Goal: Transaction & Acquisition: Purchase product/service

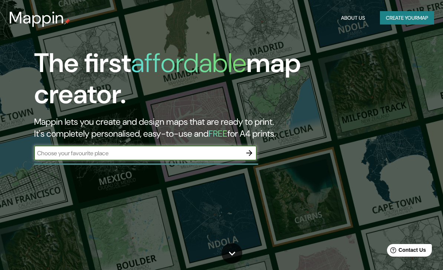
click at [192, 154] on input "text" at bounding box center [138, 153] width 208 height 9
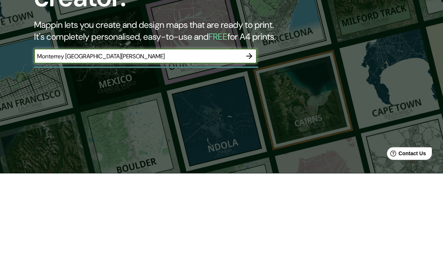
type input "Monterrey Nuevo León"
click at [250, 149] on icon "button" at bounding box center [249, 153] width 9 height 9
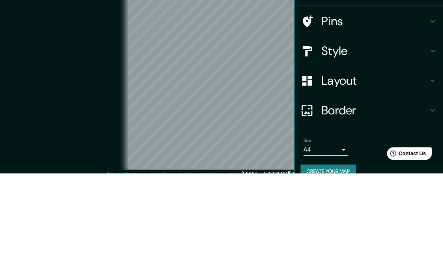
scroll to position [30, 0]
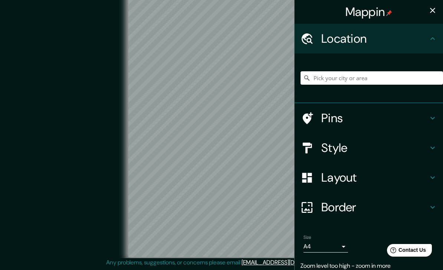
click at [432, 43] on div "Location" at bounding box center [369, 39] width 149 height 30
click at [371, 152] on h4 "Style" at bounding box center [375, 147] width 107 height 15
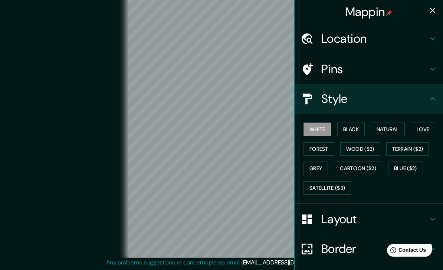
click at [359, 130] on button "Black" at bounding box center [352, 130] width 28 height 14
click at [383, 127] on button "Natural" at bounding box center [388, 130] width 34 height 14
click at [430, 124] on button "Love" at bounding box center [423, 130] width 25 height 14
click at [327, 148] on button "Forest" at bounding box center [319, 149] width 31 height 14
click at [370, 148] on button "Wood ($2)" at bounding box center [361, 149] width 40 height 14
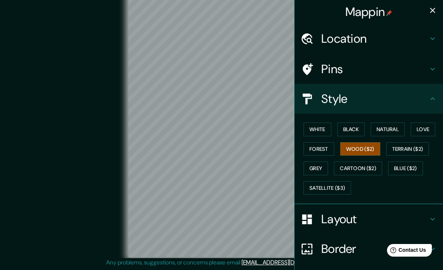
click at [326, 146] on button "Forest" at bounding box center [319, 149] width 31 height 14
click at [366, 143] on button "Wood ($2)" at bounding box center [361, 149] width 40 height 14
click at [327, 147] on button "Forest" at bounding box center [319, 149] width 31 height 14
click at [413, 213] on h4 "Layout" at bounding box center [375, 219] width 107 height 15
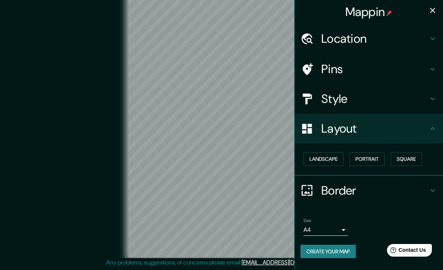
click at [413, 159] on button "Square" at bounding box center [406, 159] width 31 height 14
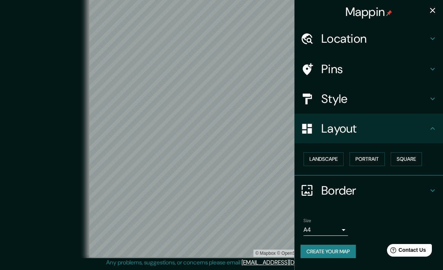
click at [336, 154] on button "Landscape" at bounding box center [324, 159] width 40 height 14
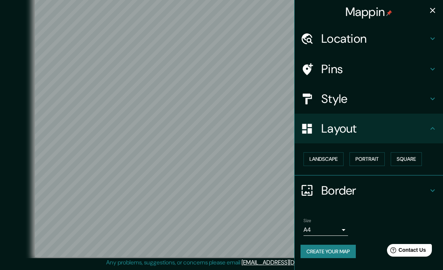
click at [425, 129] on h4 "Layout" at bounding box center [375, 128] width 107 height 15
click at [432, 13] on icon "button" at bounding box center [433, 10] width 9 height 9
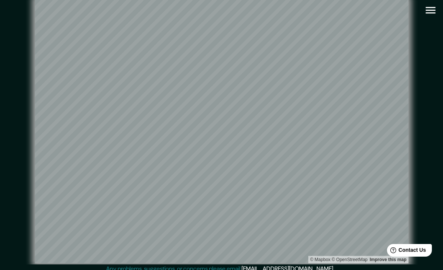
scroll to position [2, 0]
click at [438, 12] on button "button" at bounding box center [431, 10] width 19 height 19
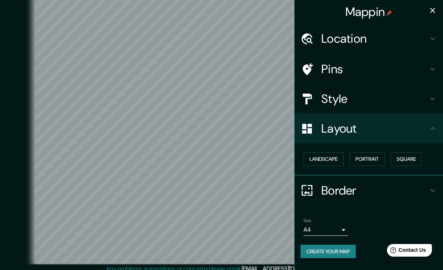
scroll to position [6, 0]
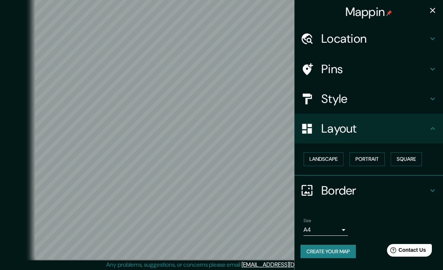
click at [345, 226] on body "Mappin Location Pins Style Layout Landscape Portrait Square Border Choose a bor…" at bounding box center [221, 129] width 443 height 270
click at [341, 256] on li "A3" at bounding box center [326, 256] width 45 height 13
click at [342, 232] on body "Mappin Location Pins Style Layout Landscape Portrait Square Border Choose a bor…" at bounding box center [221, 129] width 443 height 270
click at [336, 240] on li "A4" at bounding box center [326, 243] width 45 height 13
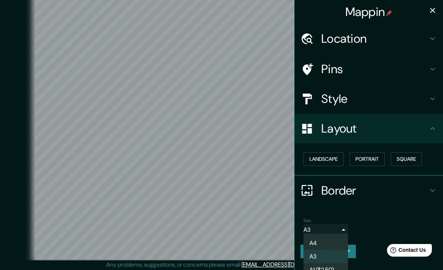
type input "single"
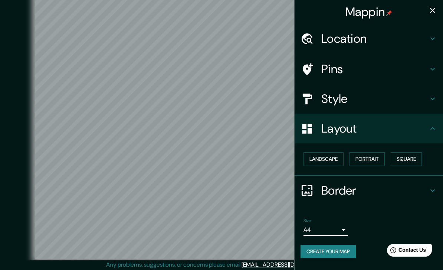
click at [345, 250] on button "Create your map" at bounding box center [328, 252] width 55 height 14
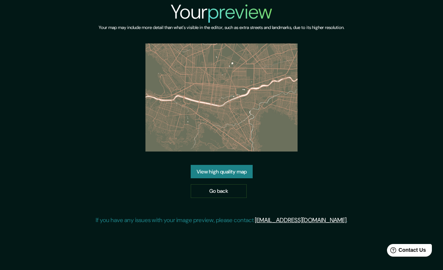
click at [243, 179] on link "View high quality map" at bounding box center [222, 172] width 62 height 14
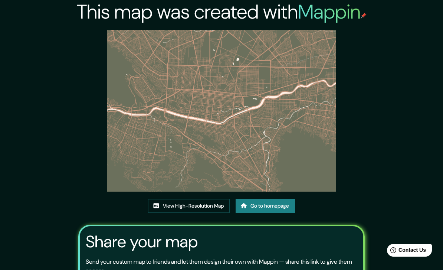
click at [196, 213] on link "View High-Resolution Map" at bounding box center [189, 206] width 82 height 14
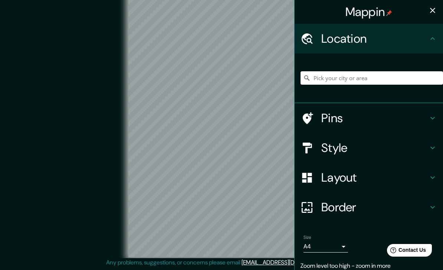
click at [315, 179] on div at bounding box center [311, 177] width 21 height 13
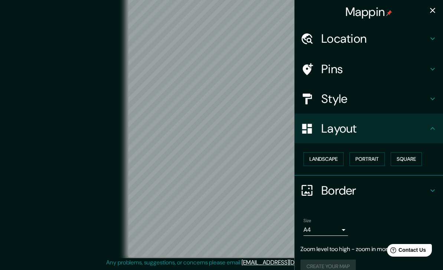
click at [316, 153] on button "Landscape" at bounding box center [324, 159] width 40 height 14
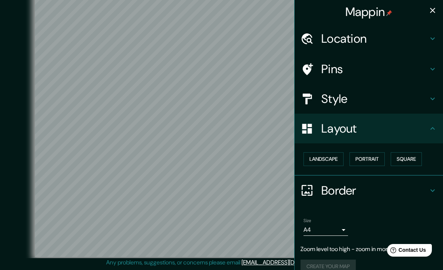
click at [394, 99] on h4 "Style" at bounding box center [375, 98] width 107 height 15
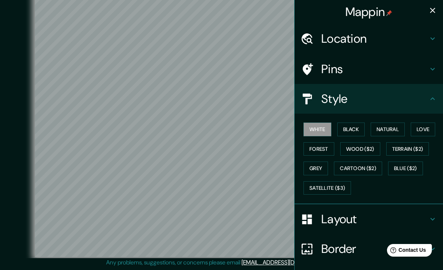
click at [362, 129] on button "Black" at bounding box center [352, 130] width 28 height 14
click at [368, 166] on button "Cartoon ($2)" at bounding box center [358, 169] width 48 height 14
click at [323, 166] on button "Grey" at bounding box center [316, 169] width 25 height 14
click at [414, 150] on button "Terrain ($2)" at bounding box center [408, 149] width 43 height 14
click at [401, 130] on button "Natural" at bounding box center [388, 130] width 34 height 14
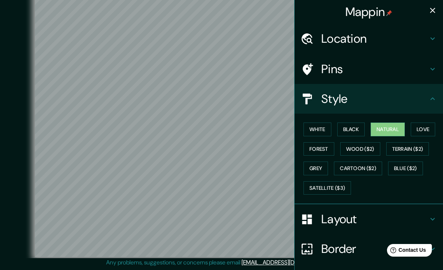
click at [428, 124] on button "Love" at bounding box center [423, 130] width 25 height 14
click at [357, 134] on button "Black" at bounding box center [352, 130] width 28 height 14
click at [331, 129] on button "White" at bounding box center [318, 130] width 28 height 14
click at [328, 149] on button "Forest" at bounding box center [319, 149] width 31 height 14
click at [322, 167] on button "Grey" at bounding box center [316, 169] width 25 height 14
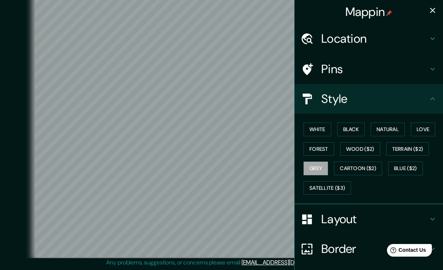
click at [348, 186] on button "Satellite ($3)" at bounding box center [328, 188] width 48 height 14
click at [319, 166] on button "Grey" at bounding box center [316, 169] width 25 height 14
click at [431, 14] on icon "button" at bounding box center [433, 10] width 9 height 9
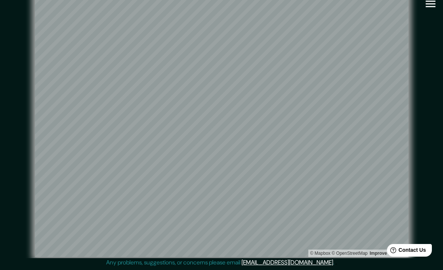
scroll to position [19, 0]
click at [423, 73] on div "© Mapbox © OpenStreetMap Improve this map" at bounding box center [221, 124] width 423 height 267
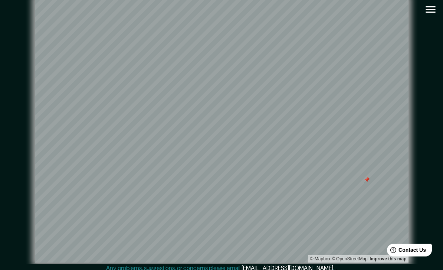
scroll to position [0, 0]
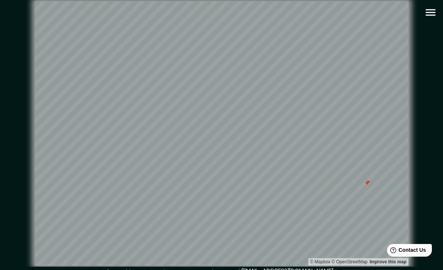
click at [433, 15] on icon "button" at bounding box center [431, 12] width 10 height 7
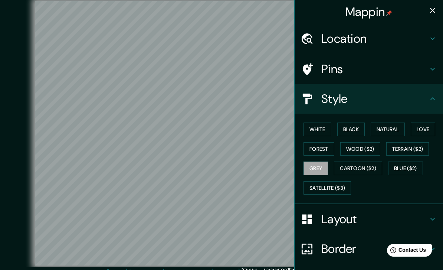
click at [330, 129] on button "White" at bounding box center [318, 130] width 28 height 14
click at [427, 11] on button "button" at bounding box center [433, 10] width 15 height 15
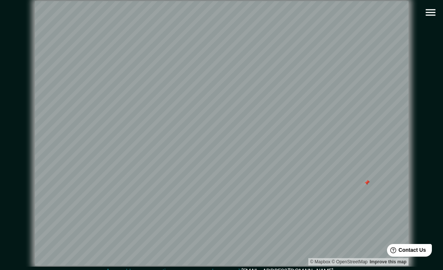
click at [433, 16] on icon "button" at bounding box center [431, 12] width 10 height 7
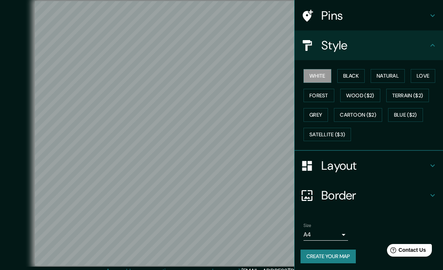
scroll to position [53, 0]
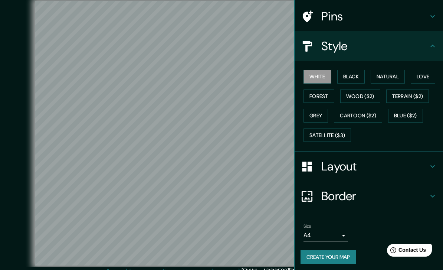
click at [340, 257] on button "Create your map" at bounding box center [328, 257] width 55 height 14
click at [364, 73] on button "Black" at bounding box center [352, 77] width 28 height 14
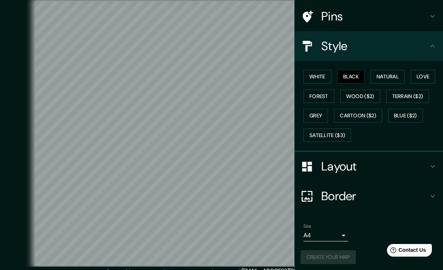
click at [320, 110] on button "Grey" at bounding box center [316, 116] width 25 height 14
click at [428, 75] on button "Love" at bounding box center [423, 77] width 25 height 14
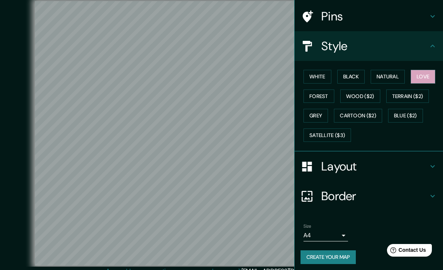
click at [396, 76] on button "Natural" at bounding box center [388, 77] width 34 height 14
click at [390, 189] on h4 "Border" at bounding box center [375, 196] width 107 height 15
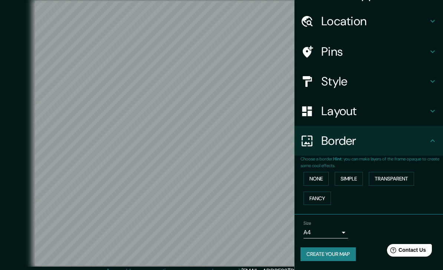
scroll to position [15, 0]
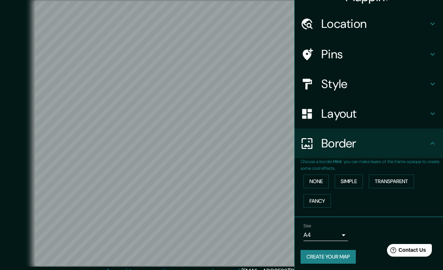
click at [323, 176] on button "None" at bounding box center [316, 182] width 25 height 14
click at [352, 182] on button "Simple" at bounding box center [349, 182] width 28 height 14
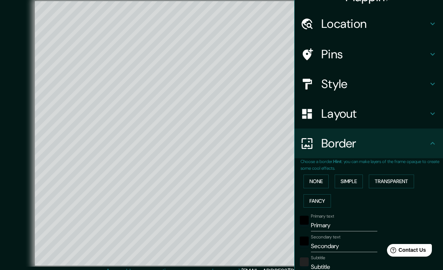
click at [320, 180] on button "None" at bounding box center [316, 182] width 25 height 14
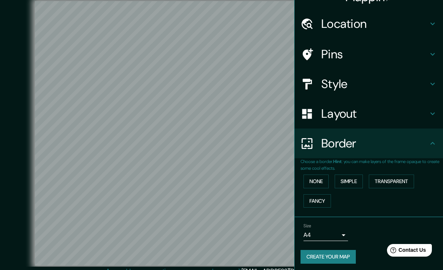
click at [410, 147] on h4 "Border" at bounding box center [375, 143] width 107 height 15
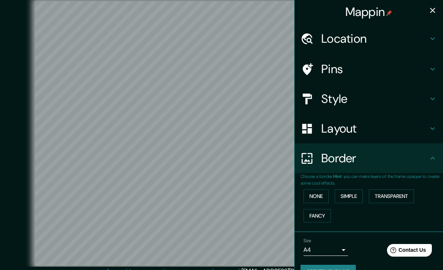
scroll to position [0, 0]
click at [410, 99] on h4 "Style" at bounding box center [375, 98] width 107 height 15
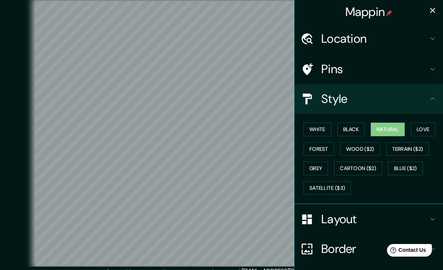
click at [422, 65] on h4 "Pins" at bounding box center [375, 69] width 107 height 15
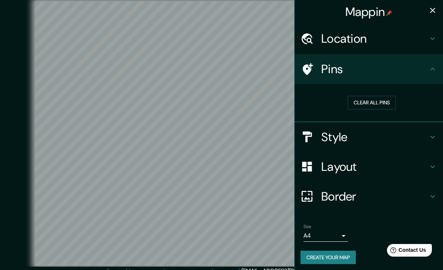
click at [381, 102] on button "Clear all pins" at bounding box center [372, 103] width 48 height 14
click at [376, 107] on button "Clear all pins" at bounding box center [372, 103] width 48 height 14
click at [429, 74] on div "Pins" at bounding box center [369, 69] width 149 height 30
click at [439, 72] on div "Pins" at bounding box center [369, 69] width 149 height 30
click at [436, 46] on div "Location" at bounding box center [369, 39] width 149 height 30
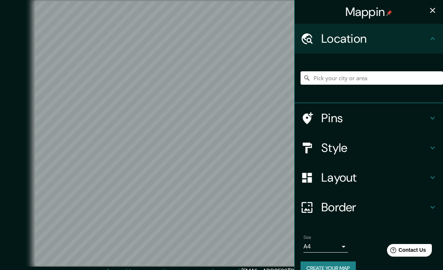
click at [430, 43] on icon at bounding box center [433, 38] width 9 height 9
click at [406, 147] on h4 "Style" at bounding box center [375, 147] width 107 height 15
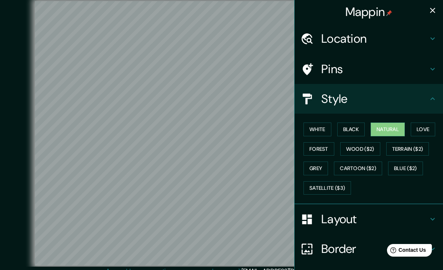
click at [428, 14] on button "button" at bounding box center [433, 10] width 15 height 15
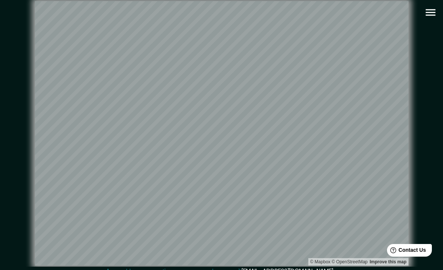
click at [429, 21] on button "button" at bounding box center [431, 12] width 19 height 19
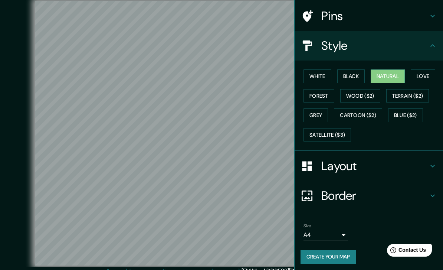
scroll to position [53, 0]
click at [338, 254] on button "Create your map" at bounding box center [328, 257] width 55 height 14
click at [357, 79] on button "Black" at bounding box center [352, 77] width 28 height 14
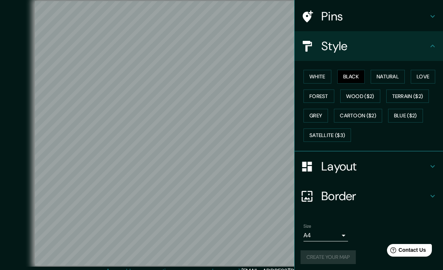
click at [331, 257] on div "Create your map" at bounding box center [369, 257] width 137 height 14
click at [383, 77] on button "Natural" at bounding box center [388, 77] width 34 height 14
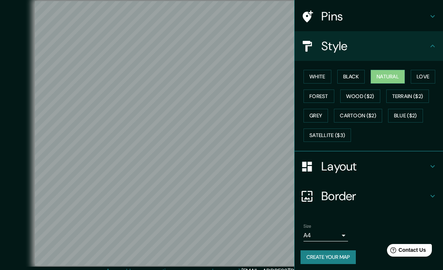
click at [429, 44] on icon at bounding box center [433, 46] width 9 height 9
click at [351, 163] on h4 "Layout" at bounding box center [375, 166] width 107 height 15
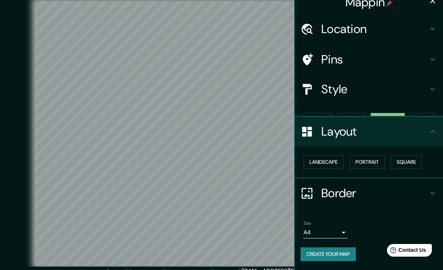
scroll to position [0, 0]
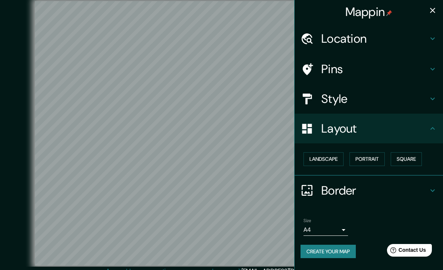
click at [332, 158] on button "Landscape" at bounding box center [324, 159] width 40 height 14
click at [382, 155] on button "Portrait" at bounding box center [367, 159] width 35 height 14
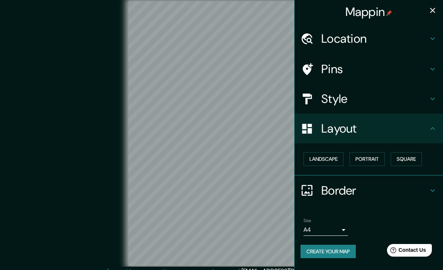
click at [327, 160] on button "Landscape" at bounding box center [324, 159] width 40 height 14
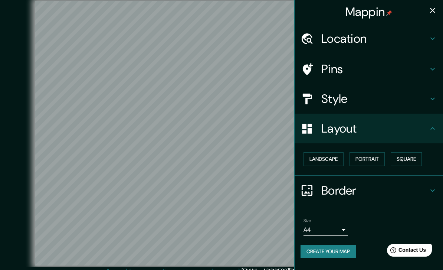
click at [423, 136] on div "Layout" at bounding box center [369, 129] width 149 height 30
click at [349, 249] on button "Create your map" at bounding box center [328, 252] width 55 height 14
click at [421, 190] on h4 "Border" at bounding box center [375, 190] width 107 height 15
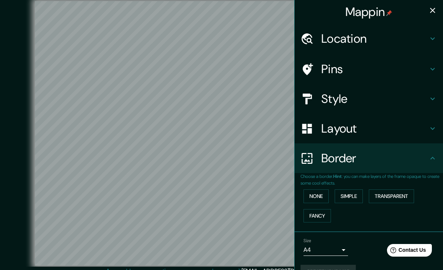
click at [427, 154] on h4 "Border" at bounding box center [375, 158] width 107 height 15
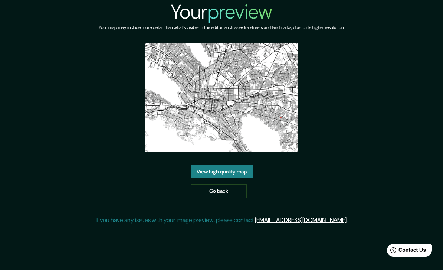
click at [241, 179] on link "View high quality map" at bounding box center [222, 172] width 62 height 14
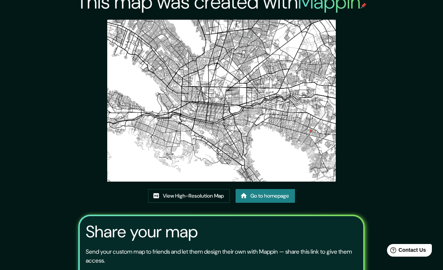
scroll to position [10, 0]
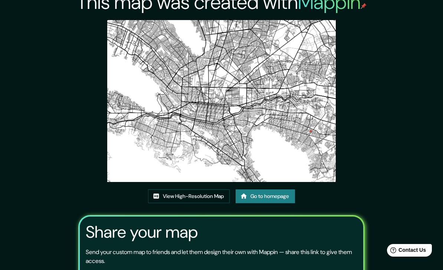
click at [179, 203] on link "View High-Resolution Map" at bounding box center [189, 196] width 82 height 14
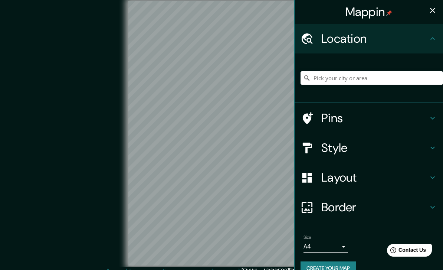
click at [432, 40] on icon at bounding box center [433, 38] width 9 height 9
click at [362, 84] on input "Pick your city or area" at bounding box center [372, 77] width 143 height 13
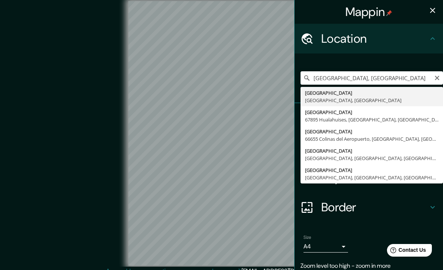
type input "Monterrey, Nuevo León, México"
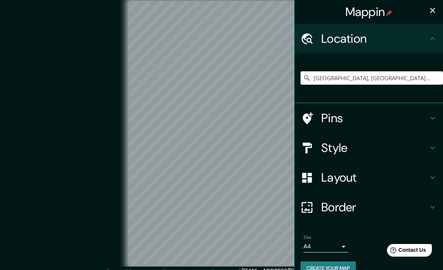
click at [432, 42] on icon at bounding box center [433, 38] width 9 height 9
click at [429, 43] on icon at bounding box center [433, 38] width 9 height 9
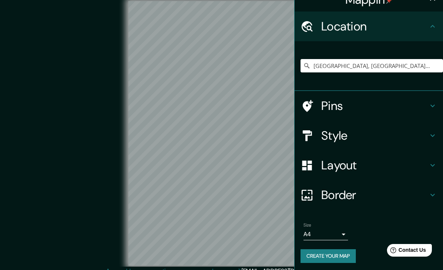
scroll to position [12, 0]
click at [434, 30] on icon at bounding box center [433, 26] width 9 height 9
click at [396, 136] on h4 "Style" at bounding box center [375, 136] width 107 height 15
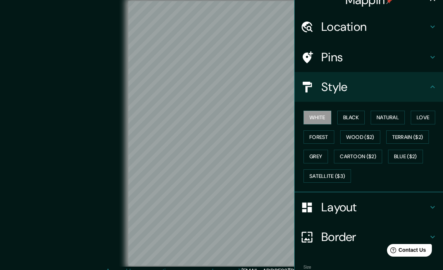
click at [399, 115] on button "Natural" at bounding box center [388, 118] width 34 height 14
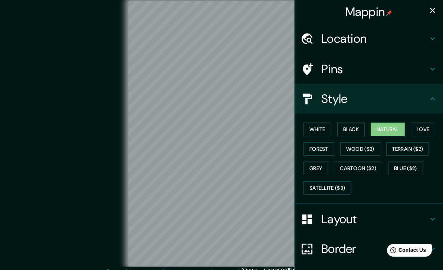
scroll to position [0, 0]
click at [435, 12] on icon "button" at bounding box center [432, 10] width 5 height 5
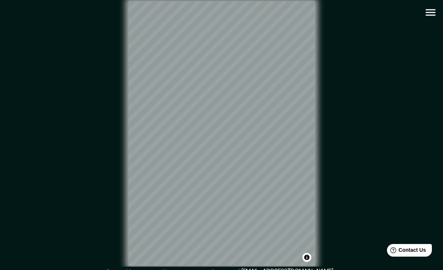
click at [432, 13] on icon "button" at bounding box center [431, 12] width 13 height 13
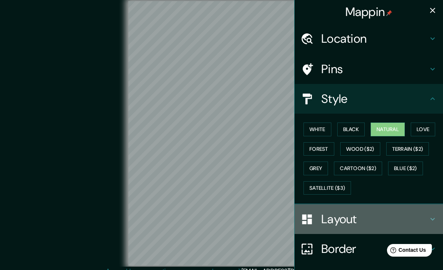
click at [334, 217] on h4 "Layout" at bounding box center [375, 219] width 107 height 15
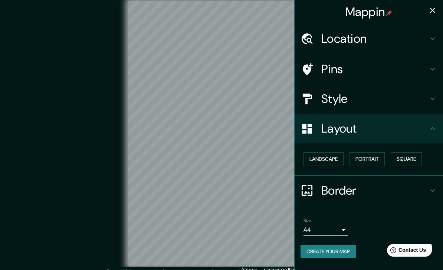
click at [330, 160] on button "Landscape" at bounding box center [324, 159] width 40 height 14
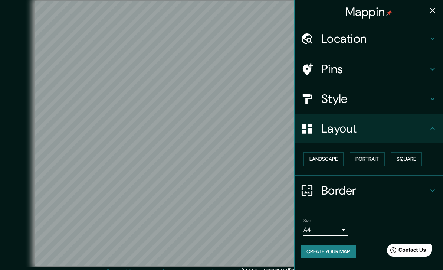
click at [435, 14] on icon "button" at bounding box center [433, 10] width 9 height 9
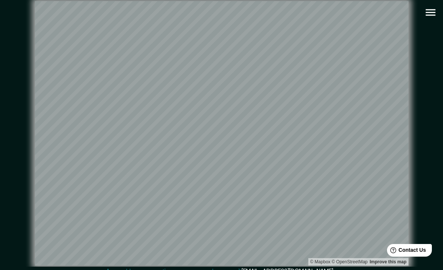
click at [430, 16] on icon "button" at bounding box center [431, 12] width 13 height 13
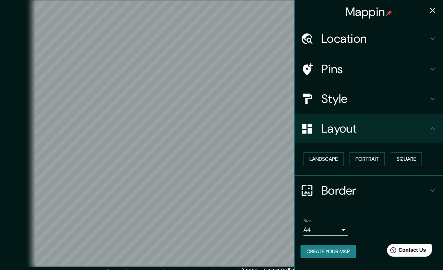
click at [332, 249] on button "Create your map" at bounding box center [328, 252] width 55 height 14
click at [433, 12] on icon "button" at bounding box center [433, 10] width 9 height 9
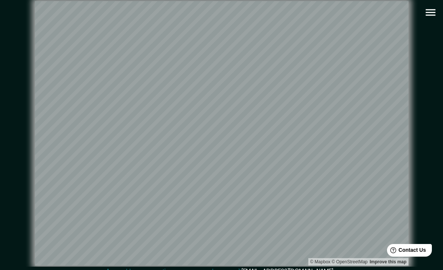
click at [430, 13] on icon "button" at bounding box center [431, 12] width 13 height 13
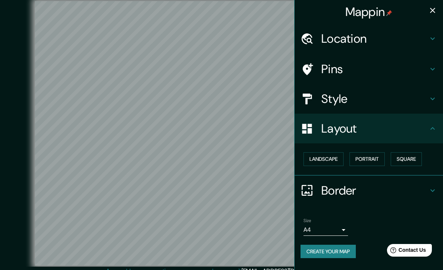
click at [335, 252] on button "Create your map" at bounding box center [328, 252] width 55 height 14
click at [427, 91] on h4 "Style" at bounding box center [375, 98] width 107 height 15
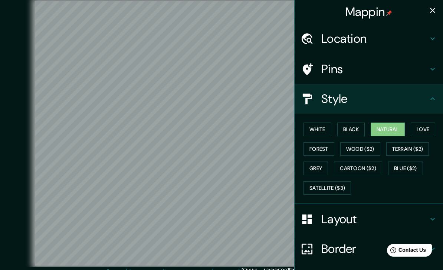
click at [427, 129] on button "Love" at bounding box center [423, 130] width 25 height 14
click at [323, 146] on button "Forest" at bounding box center [319, 149] width 31 height 14
click at [362, 142] on button "Wood ($2)" at bounding box center [361, 149] width 40 height 14
click at [327, 162] on button "Grey" at bounding box center [316, 169] width 25 height 14
click at [366, 165] on button "Cartoon ($2)" at bounding box center [358, 169] width 48 height 14
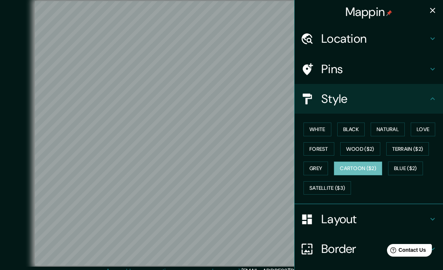
click at [423, 163] on button "Blue ($2)" at bounding box center [405, 169] width 35 height 14
click at [342, 184] on button "Satellite ($3)" at bounding box center [328, 188] width 48 height 14
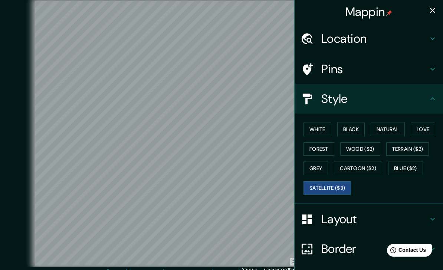
click at [418, 102] on h4 "Style" at bounding box center [375, 98] width 107 height 15
click at [429, 99] on icon at bounding box center [433, 98] width 9 height 9
click at [432, 10] on icon "button" at bounding box center [432, 10] width 5 height 5
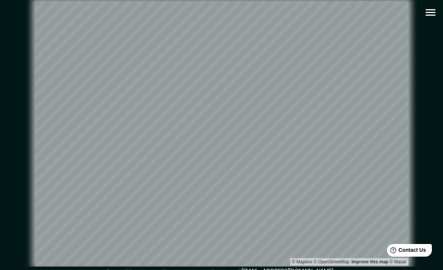
click at [432, 13] on icon "button" at bounding box center [431, 12] width 10 height 7
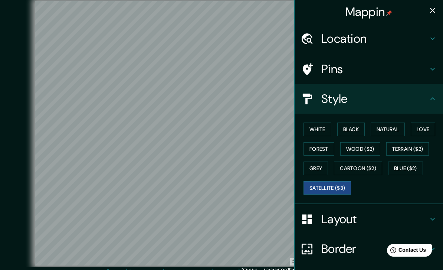
click at [317, 126] on button "White" at bounding box center [318, 130] width 28 height 14
click at [330, 146] on button "Forest" at bounding box center [319, 149] width 31 height 14
click at [428, 125] on button "Love" at bounding box center [423, 130] width 25 height 14
click at [396, 134] on button "Natural" at bounding box center [388, 130] width 34 height 14
click at [433, 13] on icon "button" at bounding box center [433, 10] width 9 height 9
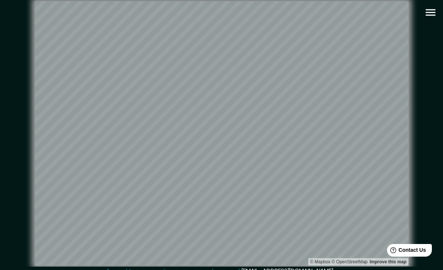
click at [432, 11] on icon "button" at bounding box center [431, 12] width 13 height 13
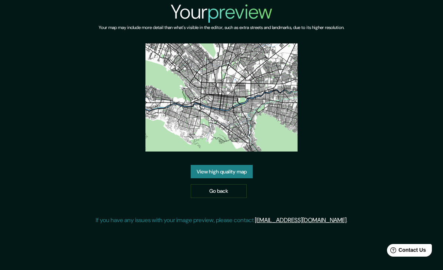
click at [209, 179] on link "View high quality map" at bounding box center [222, 172] width 62 height 14
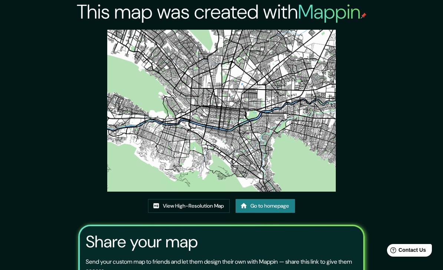
click at [177, 213] on link "View High-Resolution Map" at bounding box center [189, 206] width 82 height 14
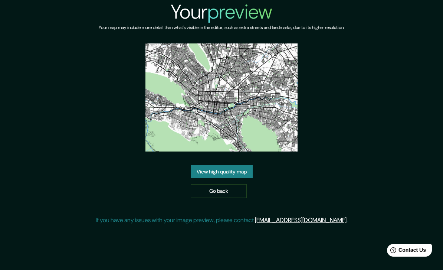
click at [242, 179] on link "View high quality map" at bounding box center [222, 172] width 62 height 14
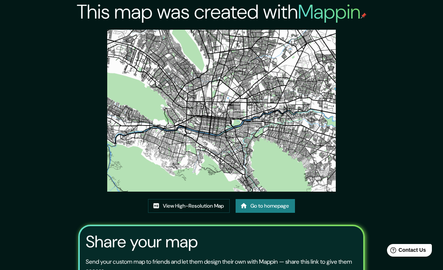
click at [210, 213] on link "View High-Resolution Map" at bounding box center [189, 206] width 82 height 14
